Goal: Information Seeking & Learning: Compare options

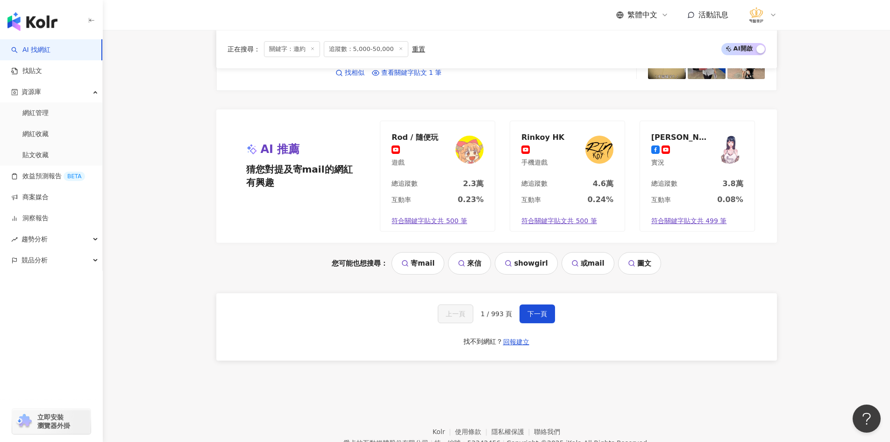
scroll to position [1916, 0]
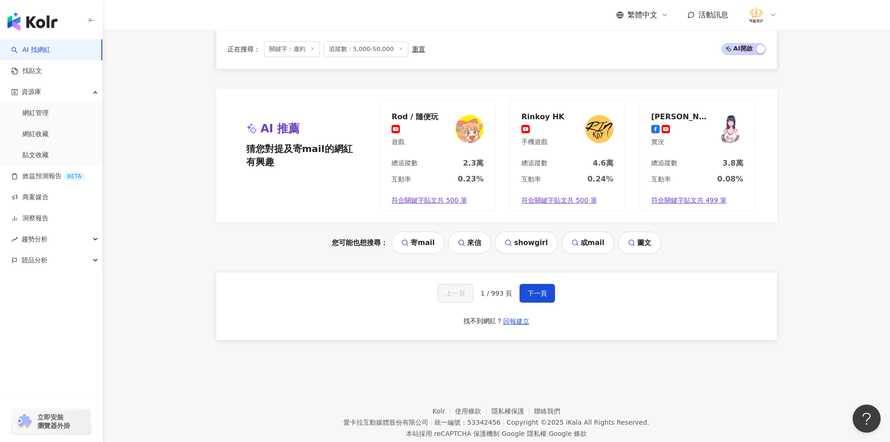
drag, startPoint x: 536, startPoint y: 294, endPoint x: 312, endPoint y: 289, distance: 223.4
click at [325, 291] on div "上一頁 1 / 993 頁 下一頁 找不到網紅？ 回報建立" at bounding box center [496, 305] width 561 height 67
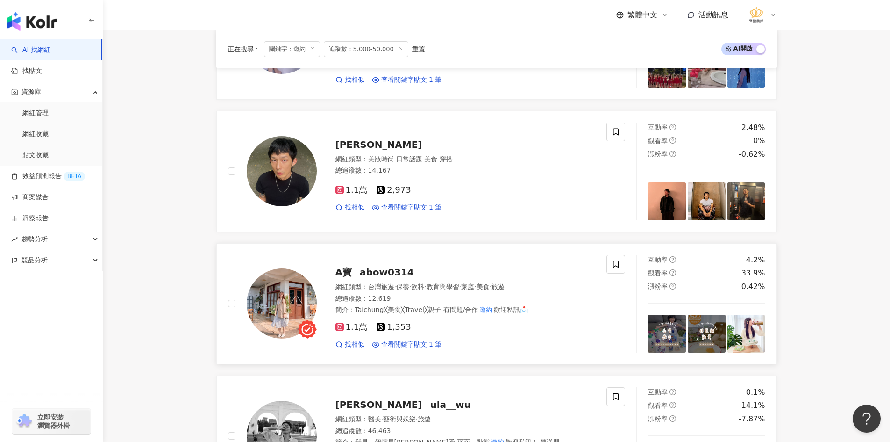
scroll to position [607, 0]
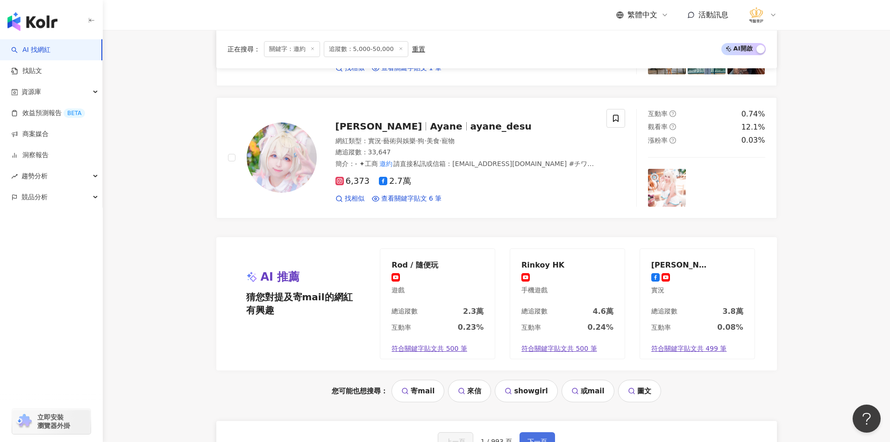
scroll to position [1856, 0]
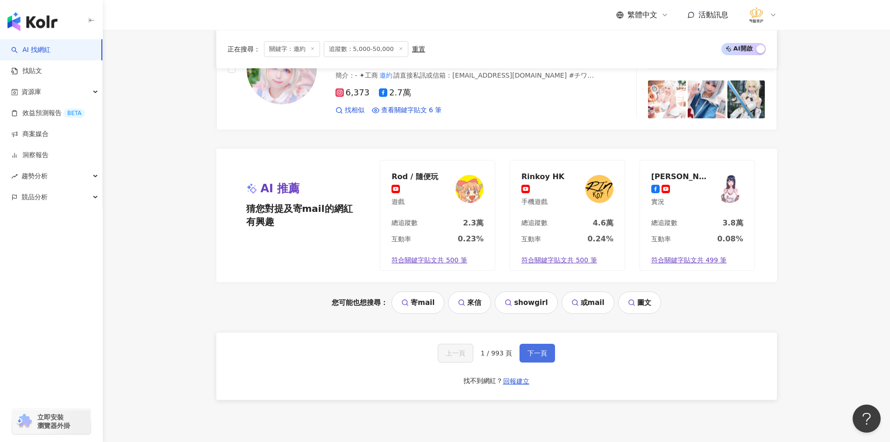
click at [537, 356] on button "下一頁" at bounding box center [538, 352] width 36 height 19
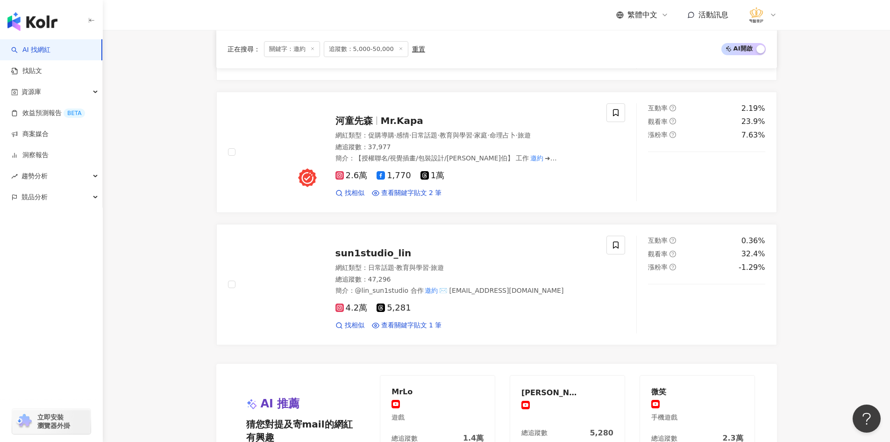
scroll to position [1745, 0]
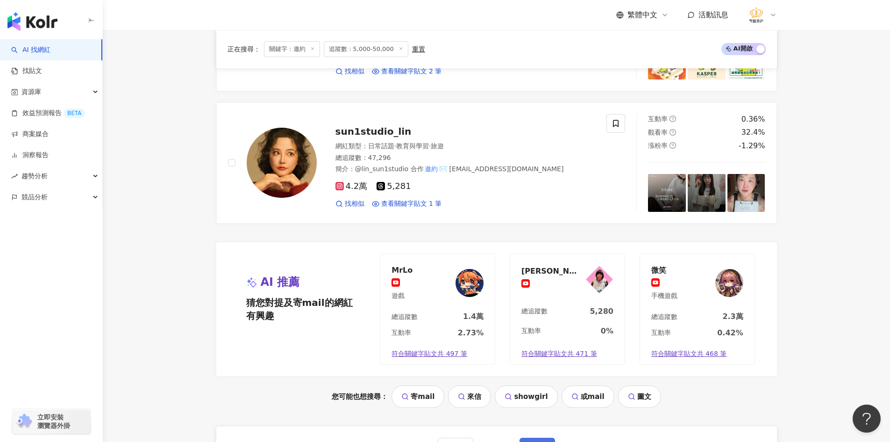
click at [540, 434] on button "下一頁" at bounding box center [538, 446] width 36 height 19
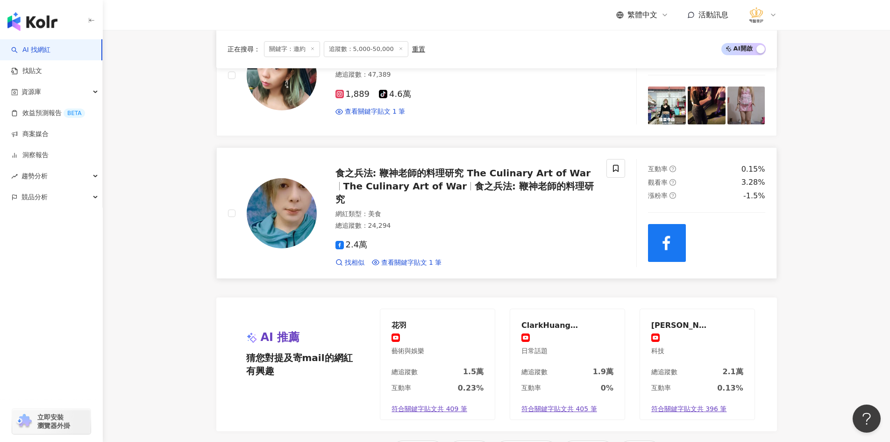
scroll to position [1822, 0]
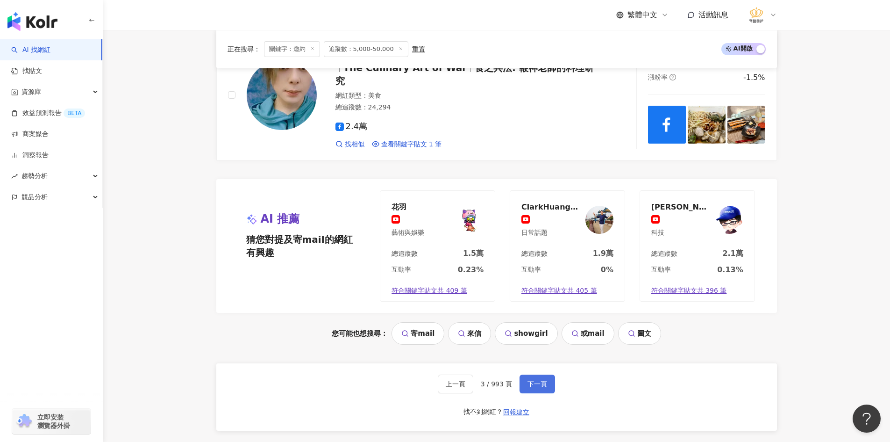
click at [543, 380] on span "下一頁" at bounding box center [538, 383] width 20 height 7
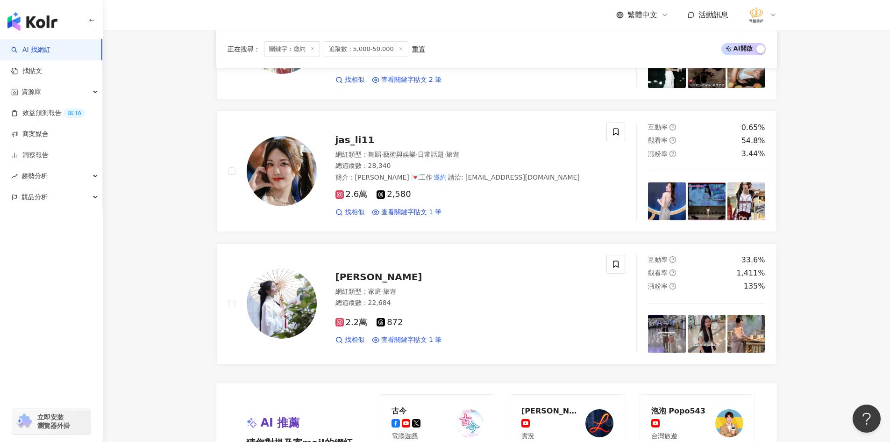
scroll to position [1608, 0]
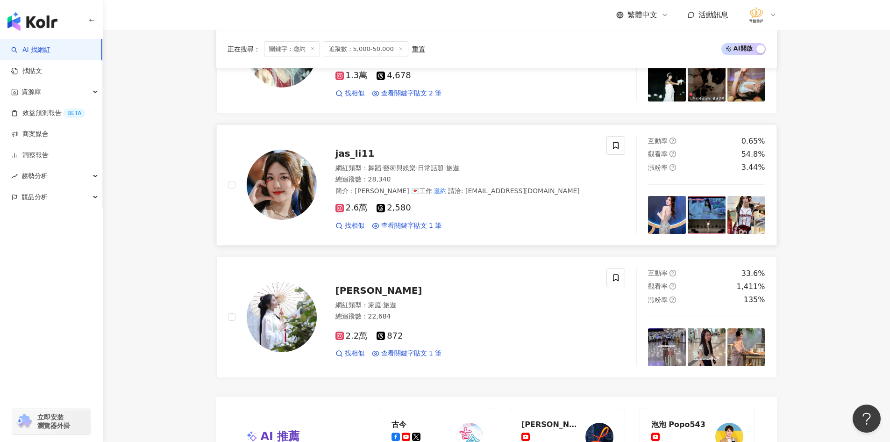
click at [257, 179] on img at bounding box center [282, 185] width 70 height 70
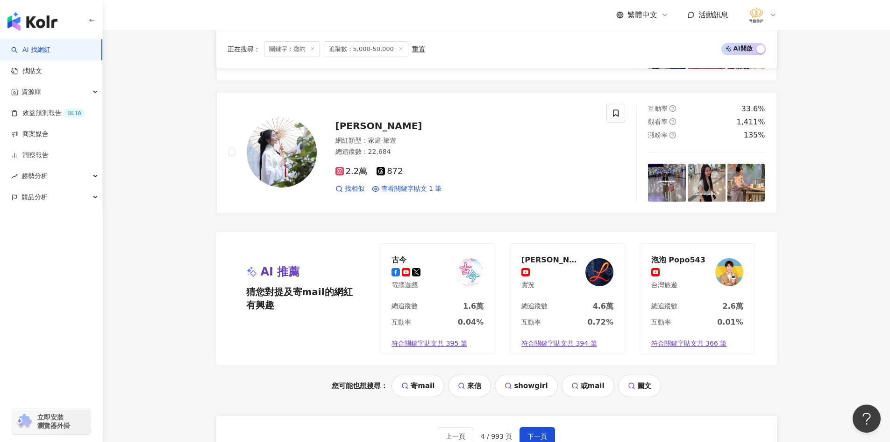
scroll to position [1795, 0]
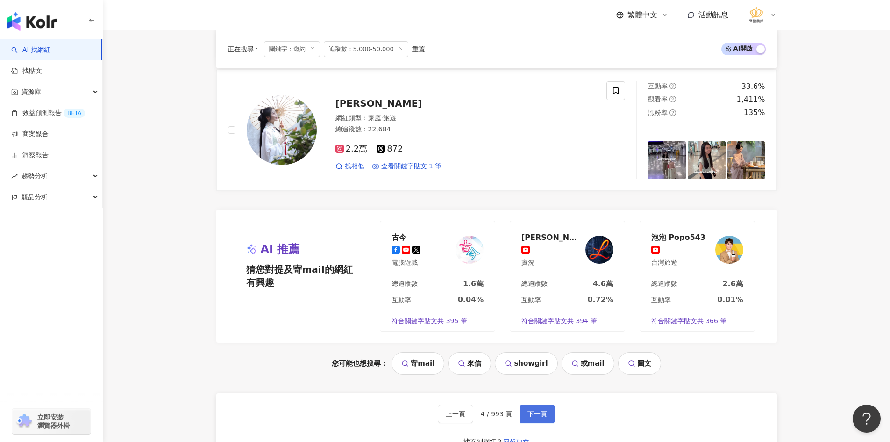
click at [549, 413] on button "下一頁" at bounding box center [538, 413] width 36 height 19
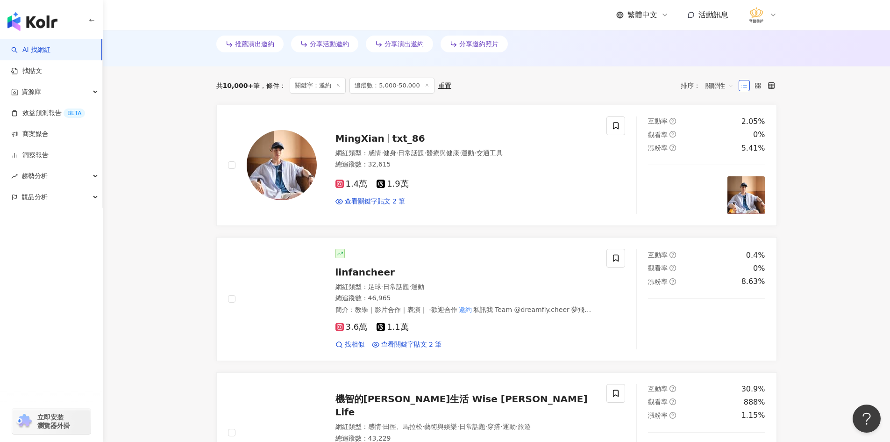
scroll to position [334, 0]
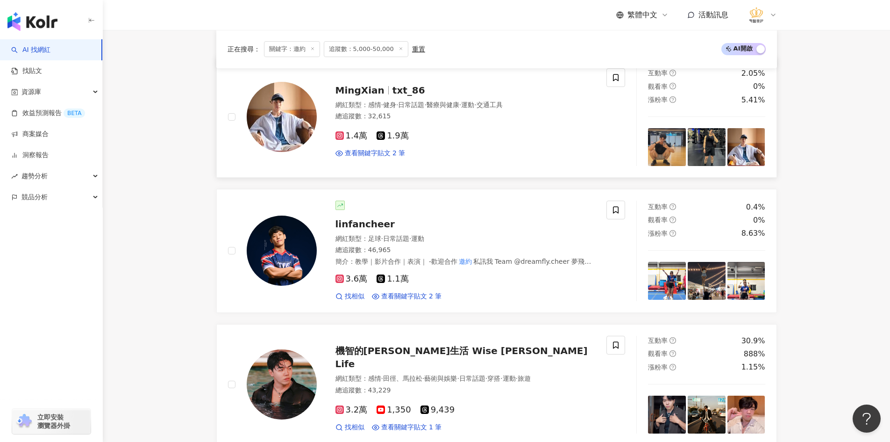
click at [284, 120] on img at bounding box center [282, 117] width 70 height 70
click at [274, 250] on img at bounding box center [282, 250] width 70 height 70
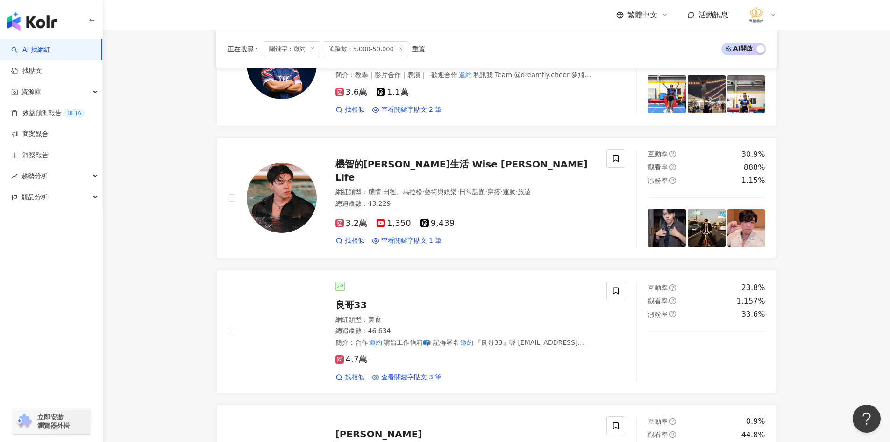
scroll to position [521, 0]
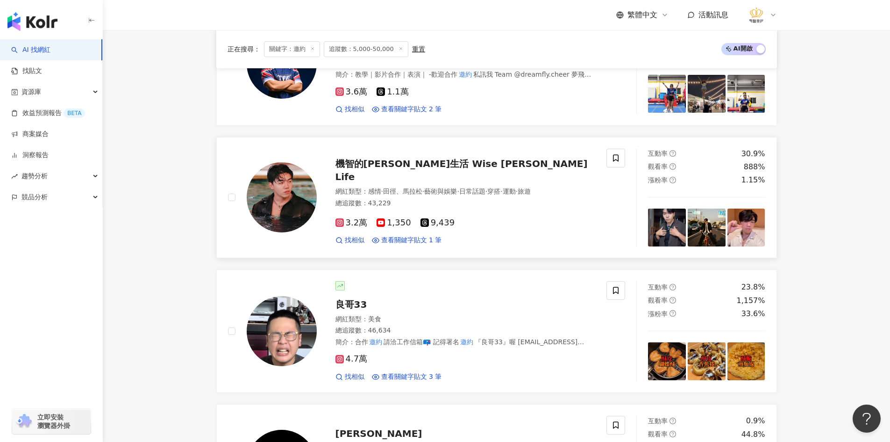
click at [298, 206] on img at bounding box center [282, 197] width 70 height 70
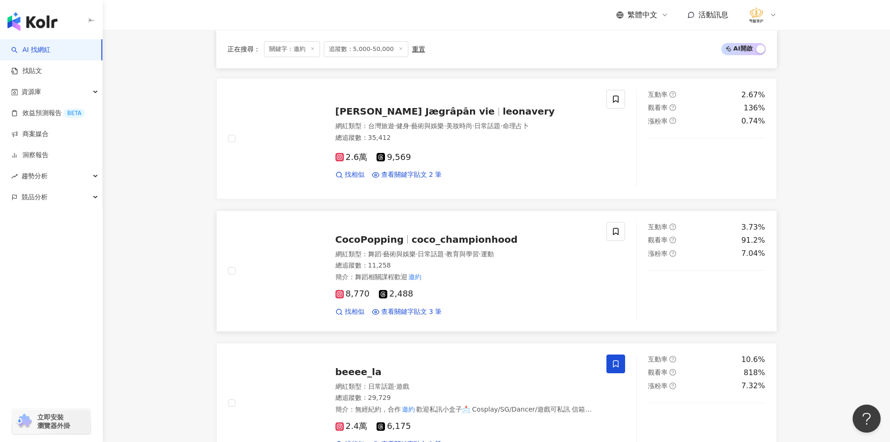
scroll to position [1128, 0]
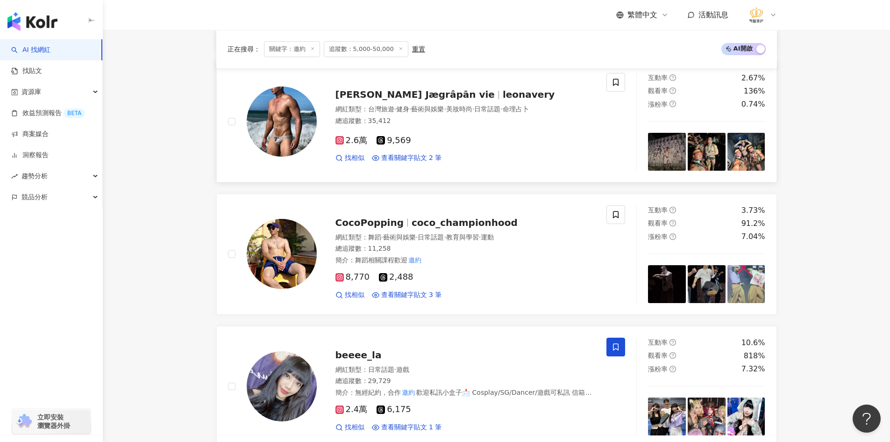
click at [286, 136] on img at bounding box center [282, 121] width 70 height 70
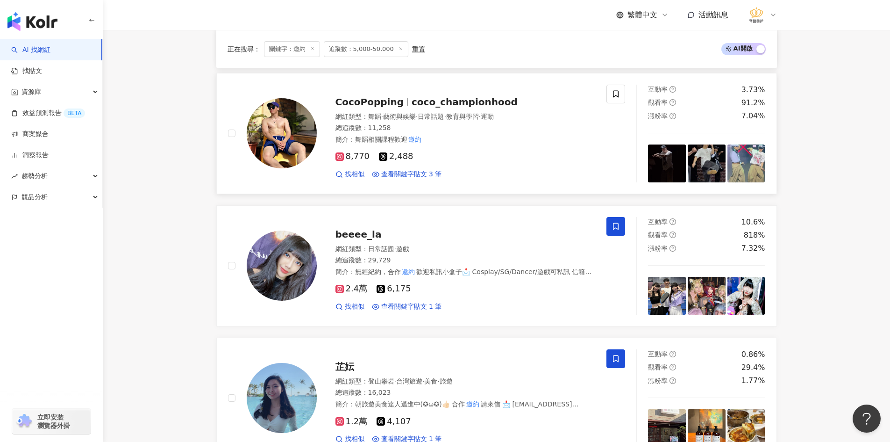
scroll to position [1268, 0]
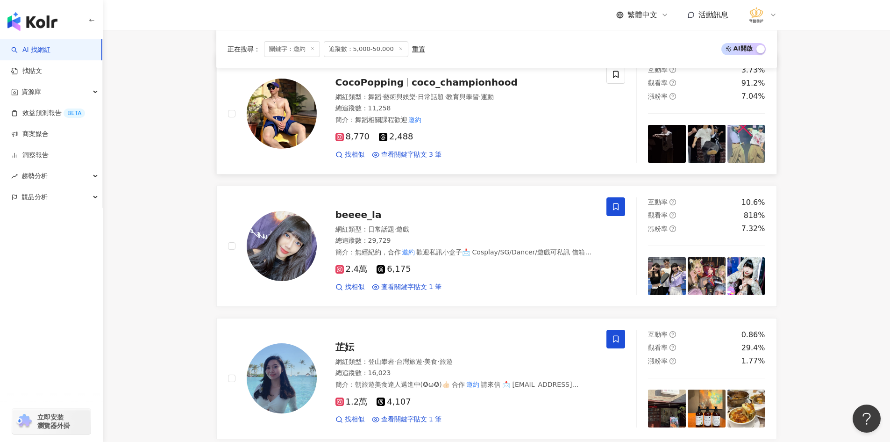
click at [286, 108] on img at bounding box center [282, 114] width 70 height 70
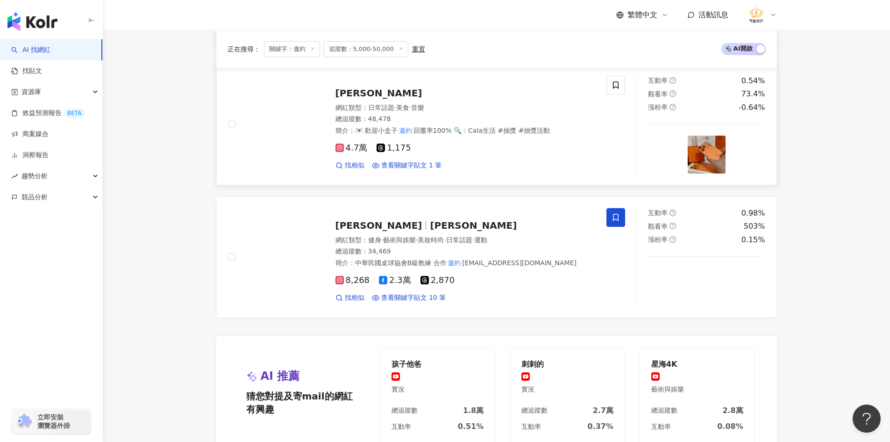
scroll to position [1561, 0]
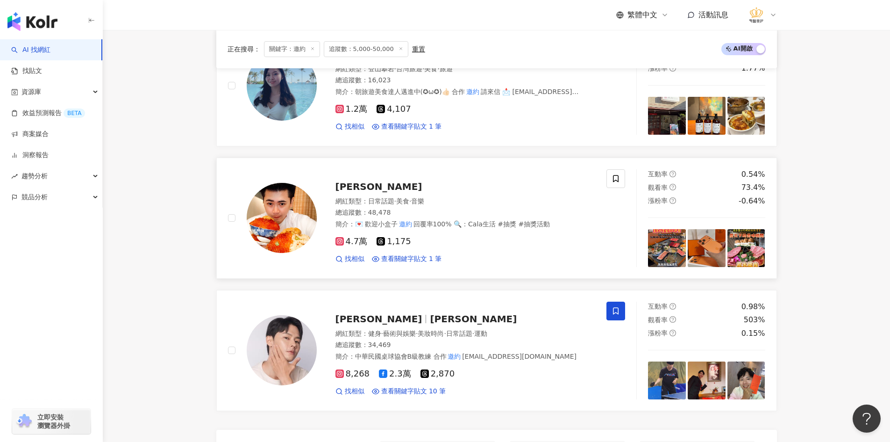
click at [279, 220] on img at bounding box center [282, 218] width 70 height 70
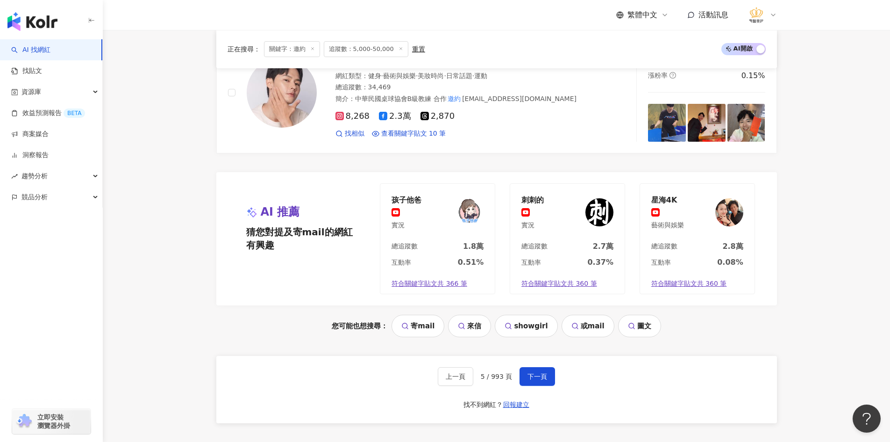
scroll to position [1841, 0]
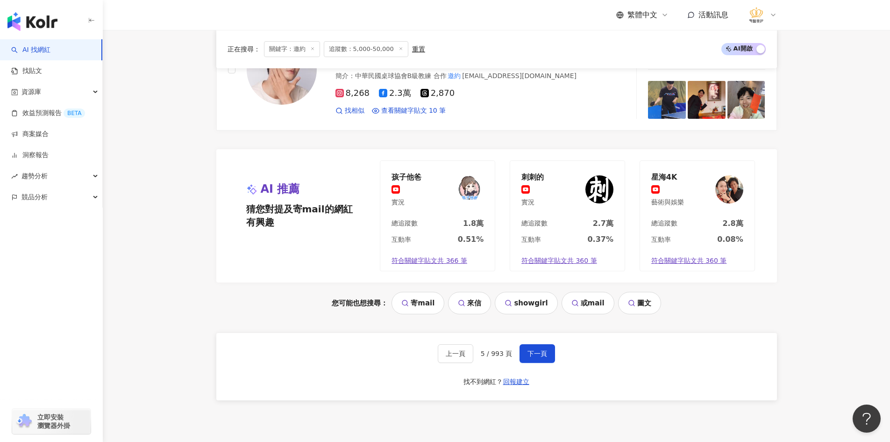
click at [532, 338] on div "上一頁 5 / 993 頁 下一頁 找不到網紅？ 回報建立" at bounding box center [496, 366] width 561 height 67
click at [532, 344] on button "下一頁" at bounding box center [538, 353] width 36 height 19
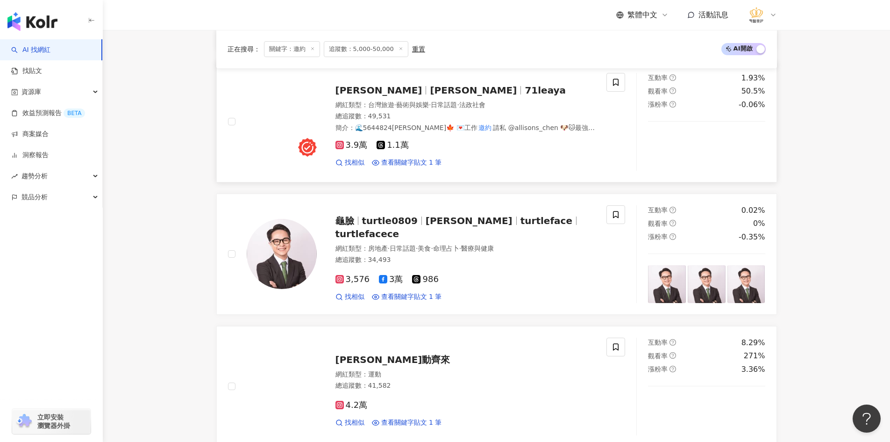
scroll to position [547, 0]
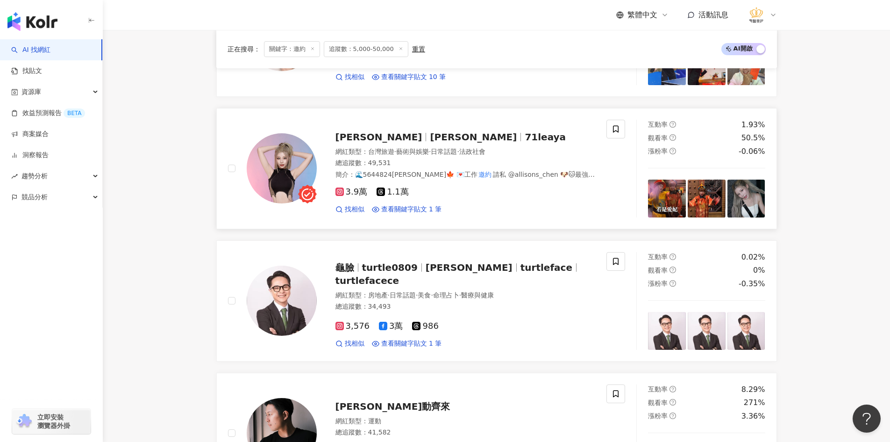
click at [287, 182] on img at bounding box center [282, 168] width 70 height 70
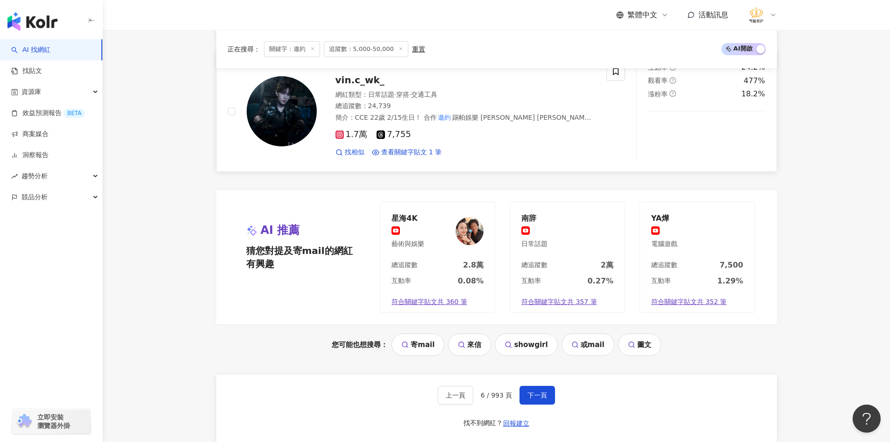
scroll to position [1855, 0]
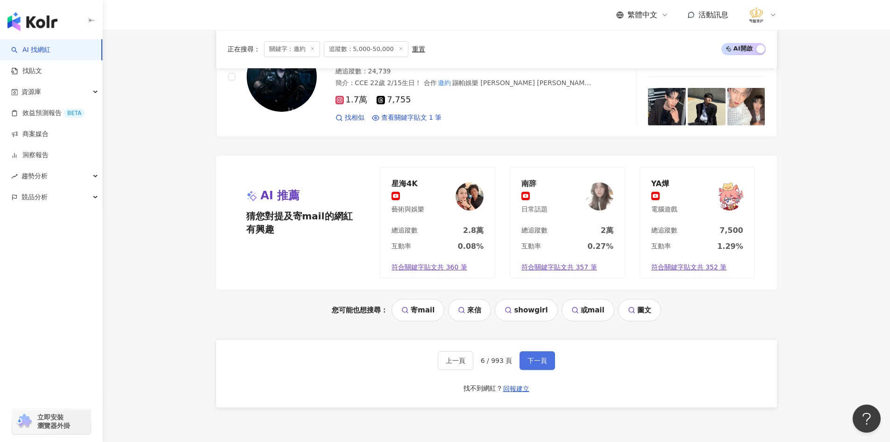
click at [533, 357] on span "下一頁" at bounding box center [538, 360] width 20 height 7
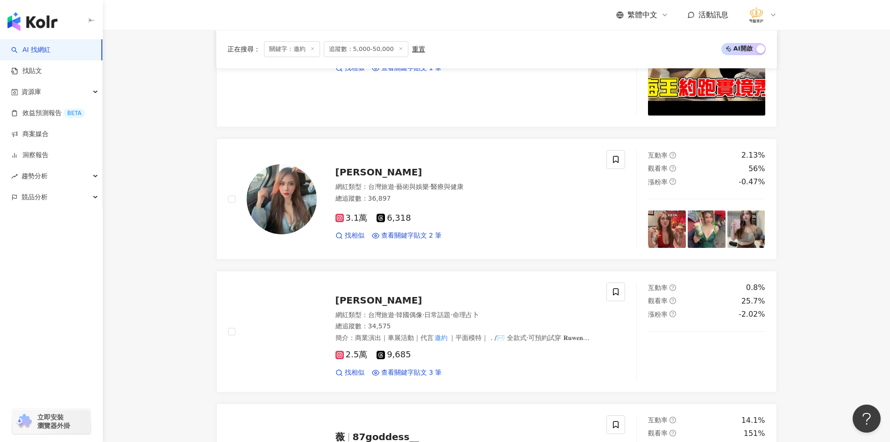
scroll to position [466, 0]
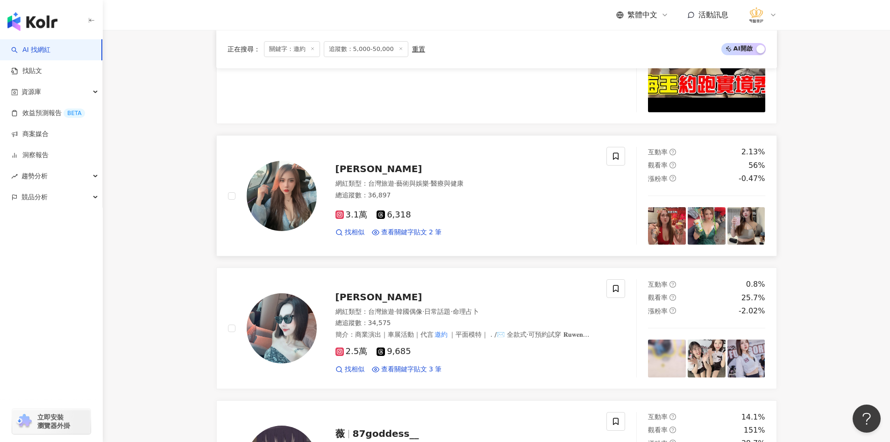
click at [296, 185] on img at bounding box center [282, 196] width 70 height 70
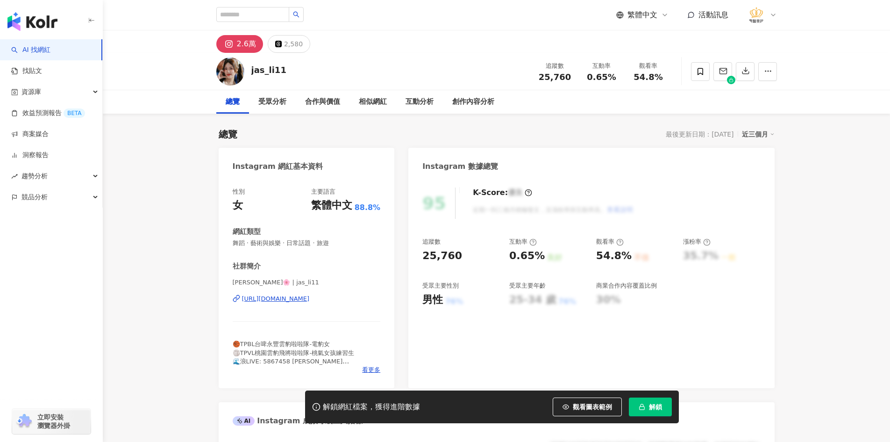
click at [298, 301] on div "[URL][DOMAIN_NAME]" at bounding box center [276, 298] width 68 height 8
click at [281, 294] on div "https://www.instagram.com/txt_86/" at bounding box center [276, 298] width 68 height 8
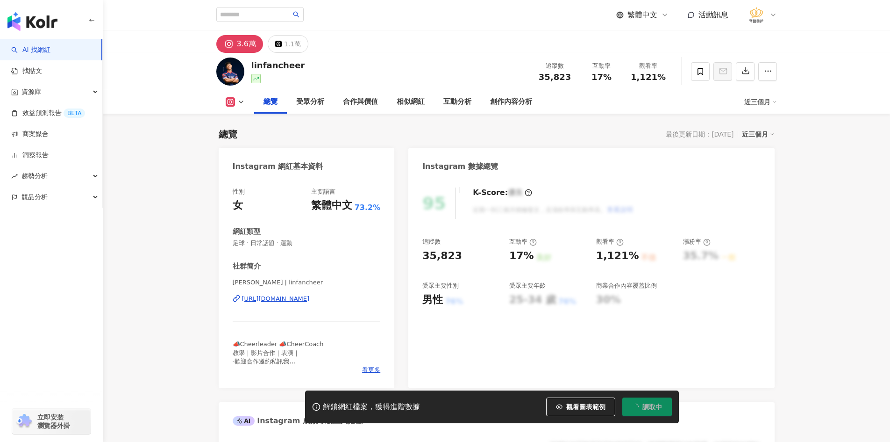
click at [310, 301] on div "https://www.instagram.com/linfancheer/" at bounding box center [276, 298] width 68 height 8
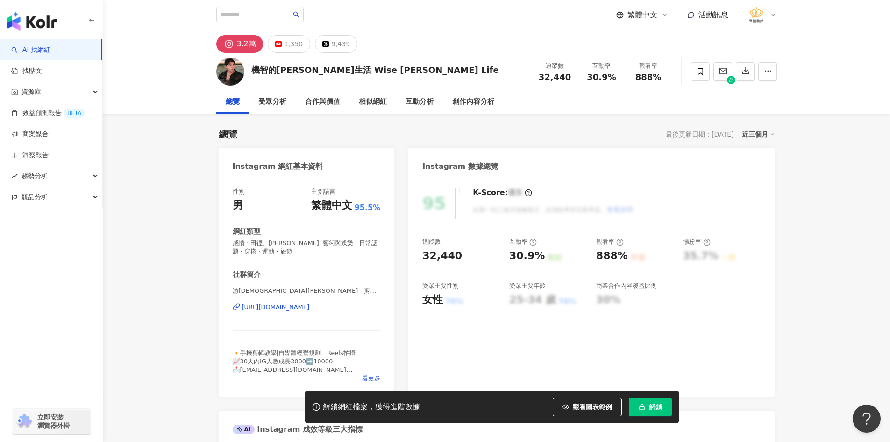
click at [294, 307] on div "[URL][DOMAIN_NAME]" at bounding box center [276, 307] width 68 height 8
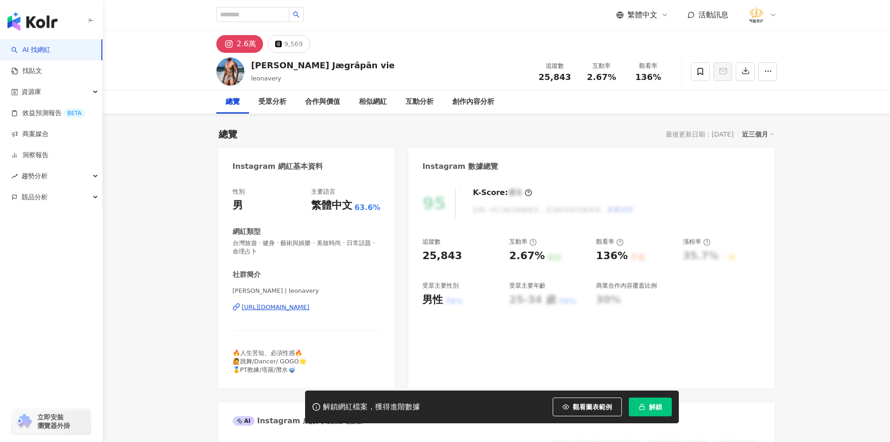
click at [308, 302] on div "Leon Hung 레온 | leonavery https://www.instagram.com/leonavery/" at bounding box center [307, 313] width 148 height 55
click at [308, 305] on div "https://www.instagram.com/leonavery/" at bounding box center [276, 307] width 68 height 8
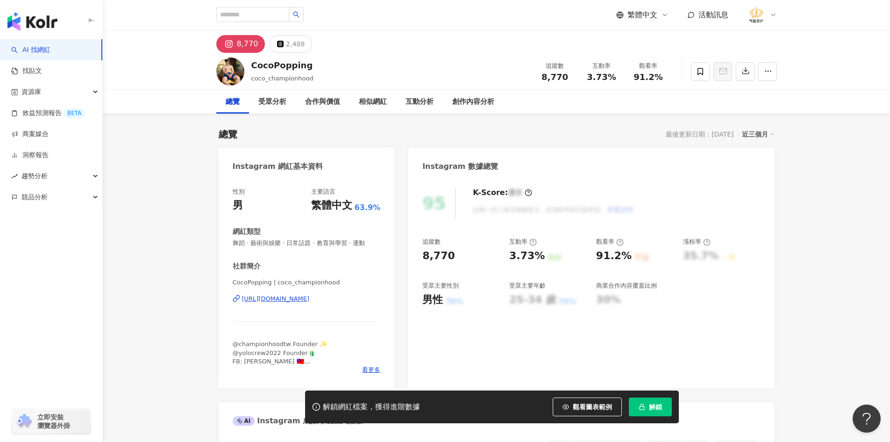
click at [281, 302] on div "https://www.instagram.com/coco_championhood/" at bounding box center [276, 298] width 68 height 8
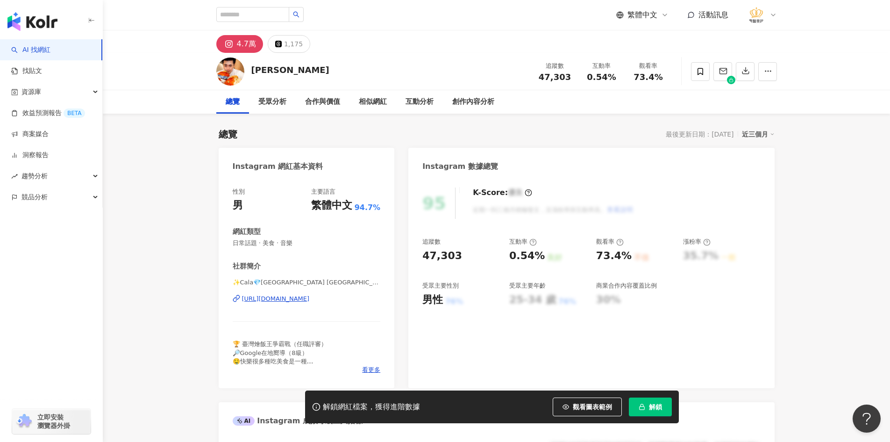
click at [291, 299] on div "https://www.instagram.com/cala216________/" at bounding box center [276, 298] width 68 height 8
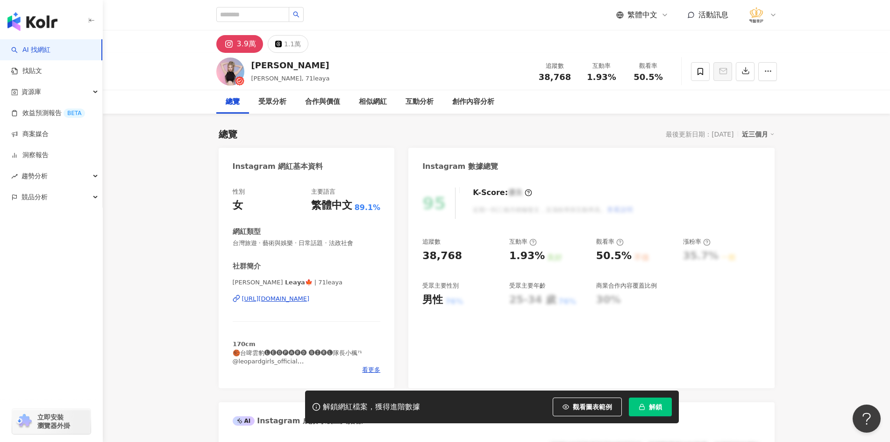
click at [310, 301] on div "[URL][DOMAIN_NAME]" at bounding box center [276, 298] width 68 height 8
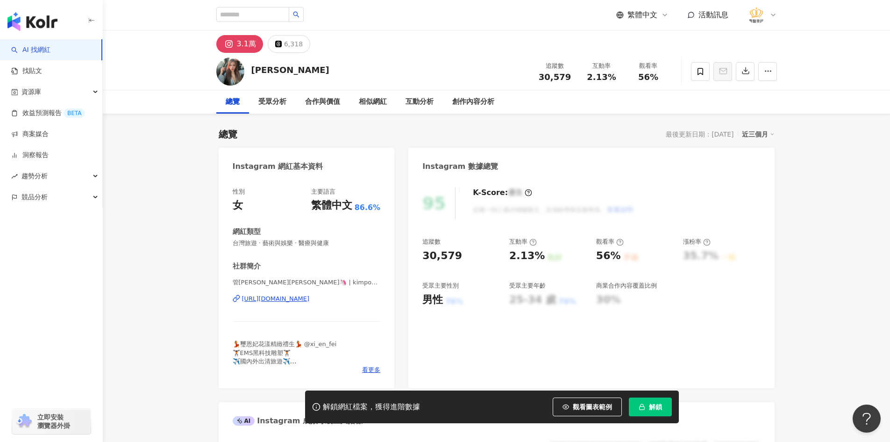
click at [261, 294] on div "[PERSON_NAME][PERSON_NAME]🦄 | kimpony_22 [URL][DOMAIN_NAME]" at bounding box center [307, 305] width 148 height 55
click at [262, 296] on div "[URL][DOMAIN_NAME]" at bounding box center [276, 298] width 68 height 8
